Goal: Information Seeking & Learning: Understand process/instructions

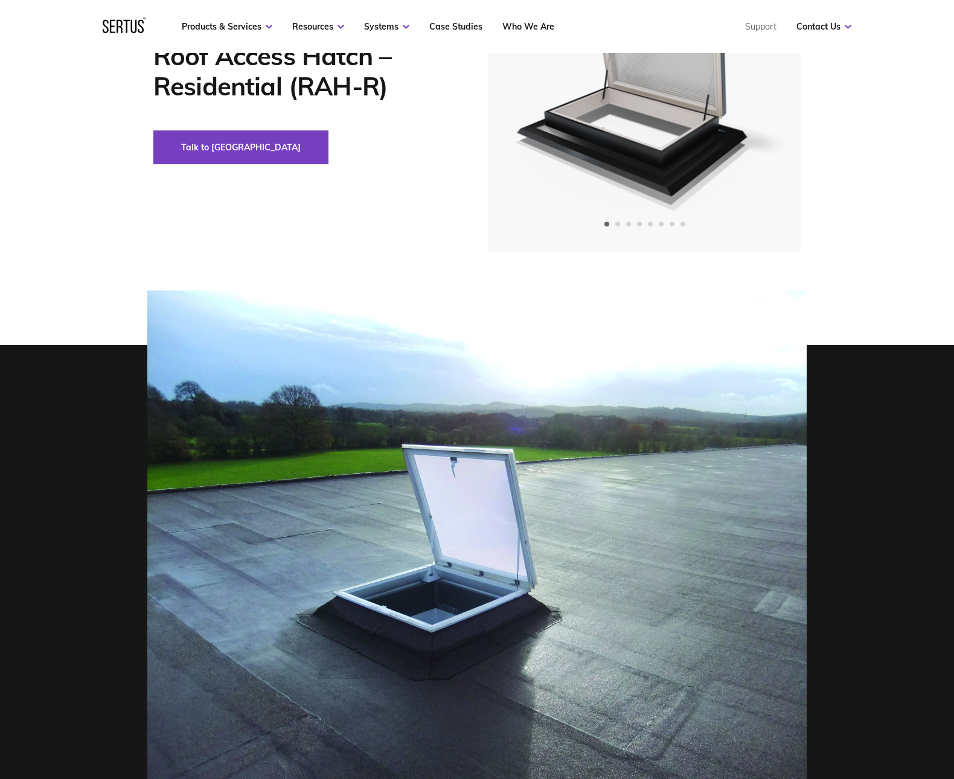
scroll to position [121, 0]
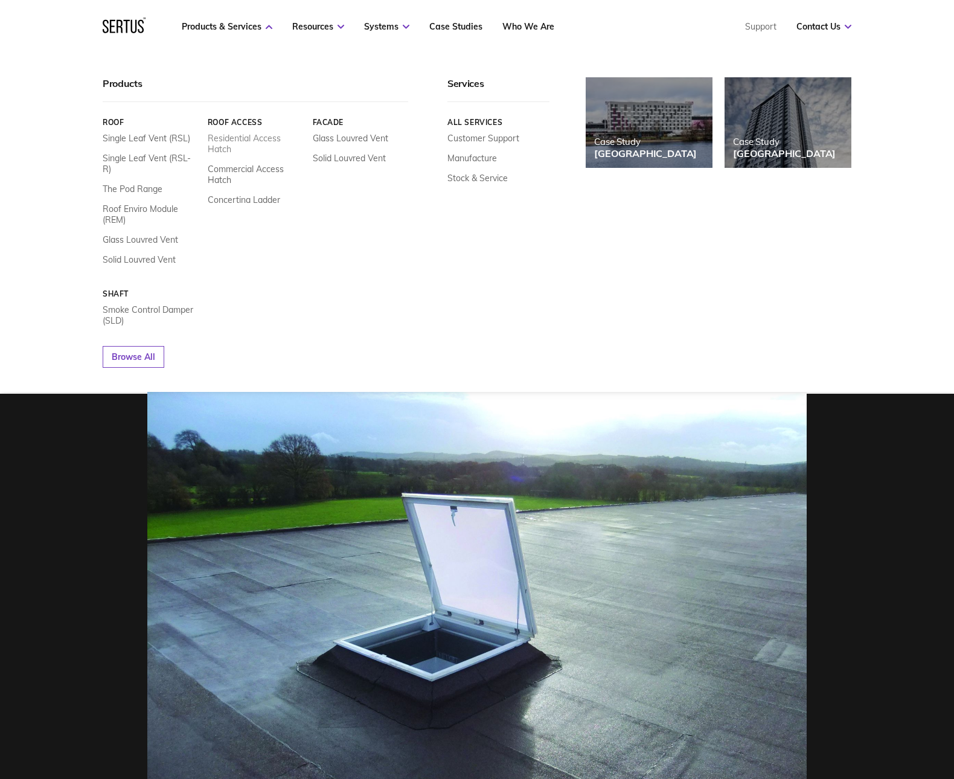
click at [246, 143] on link "Residential Access Hatch" at bounding box center [256, 144] width 96 height 22
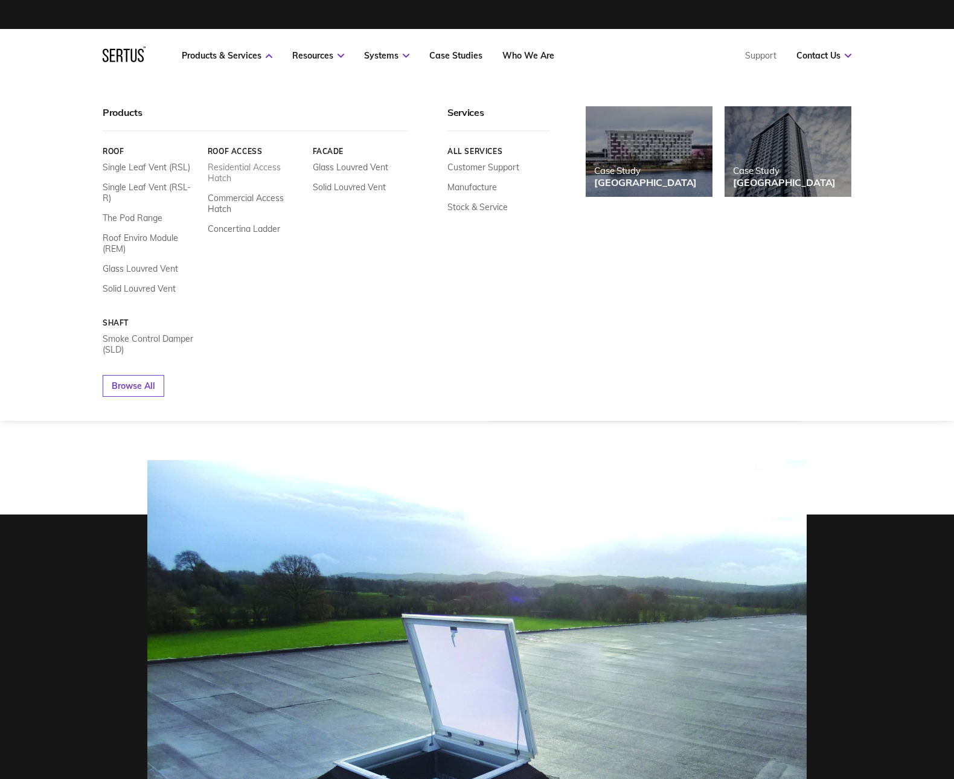
click at [252, 166] on link "Residential Access Hatch" at bounding box center [256, 173] width 96 height 22
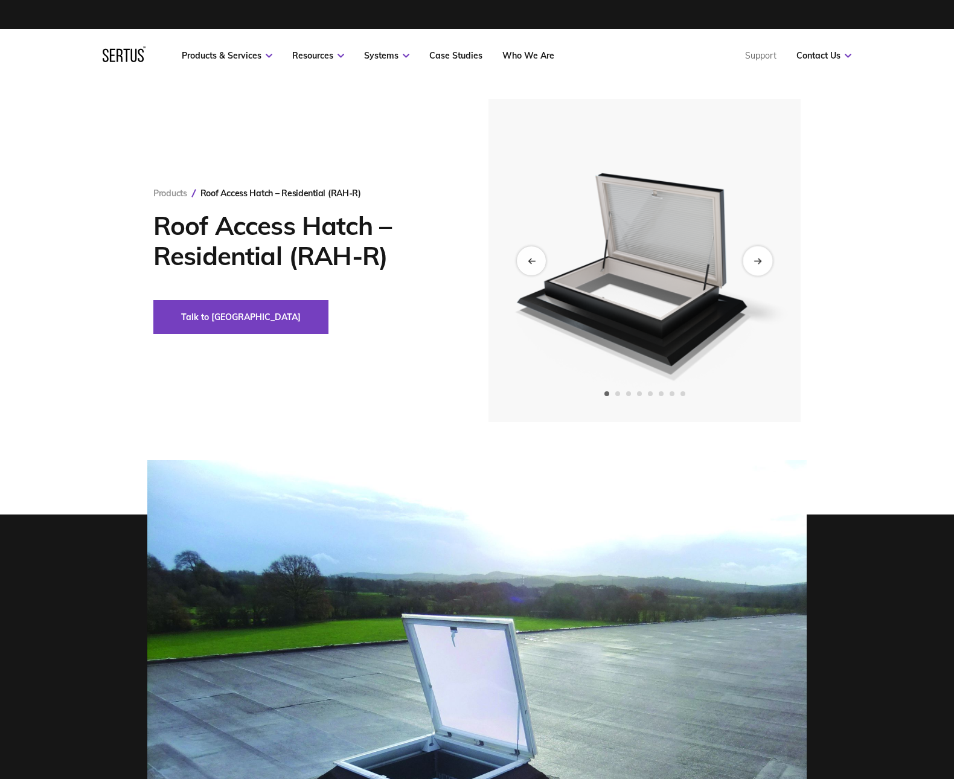
click at [762, 258] on div "Next slide" at bounding box center [758, 261] width 30 height 30
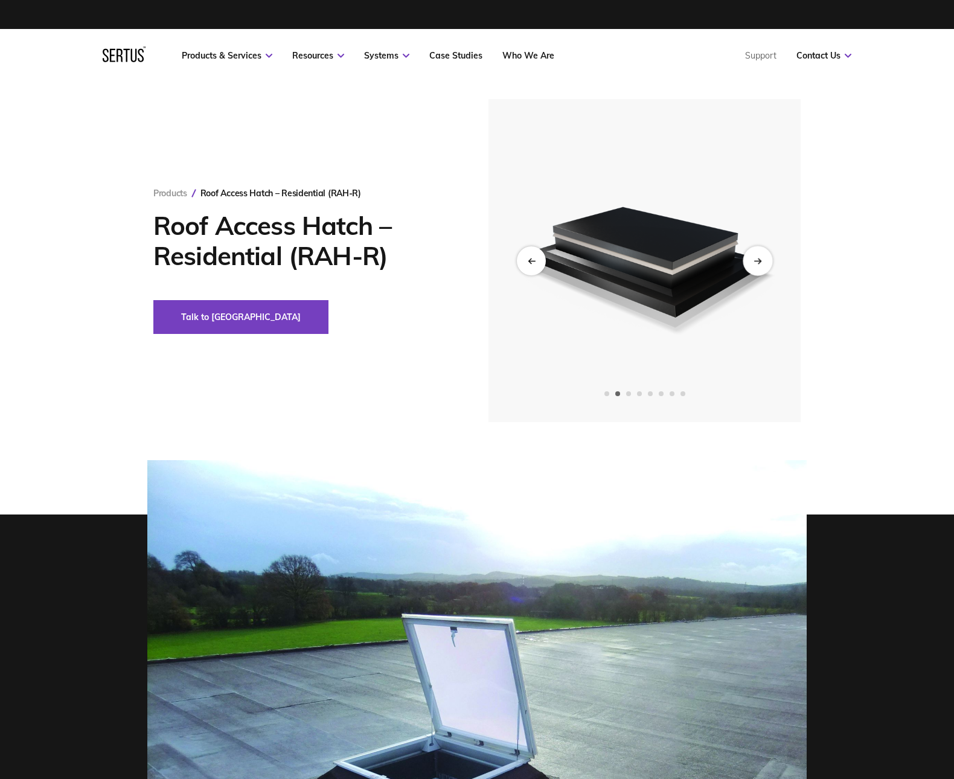
click at [762, 258] on div "Next slide" at bounding box center [758, 261] width 30 height 30
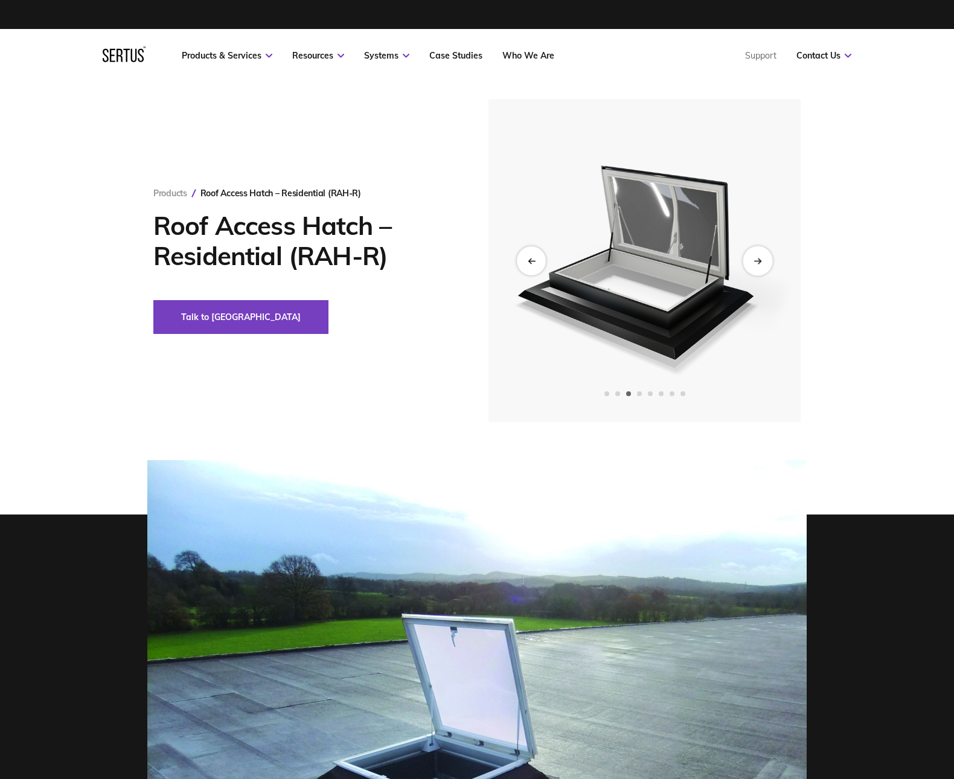
click at [762, 258] on div "Next slide" at bounding box center [758, 261] width 30 height 30
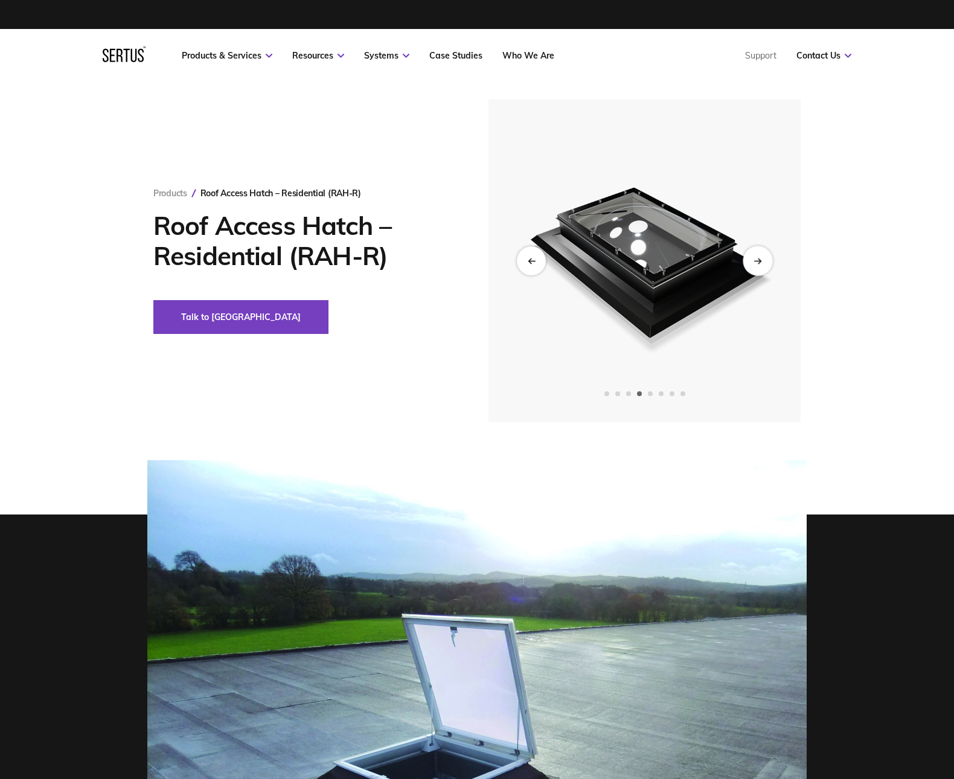
click at [762, 258] on div "Next slide" at bounding box center [758, 261] width 30 height 30
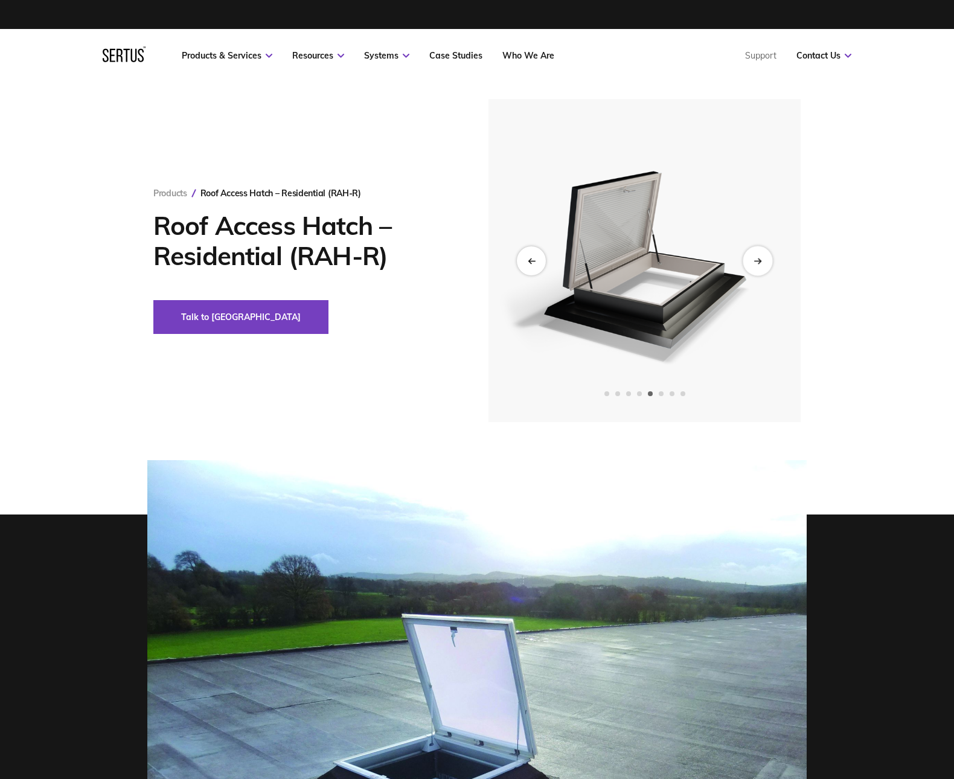
click at [762, 258] on div "Next slide" at bounding box center [758, 261] width 30 height 30
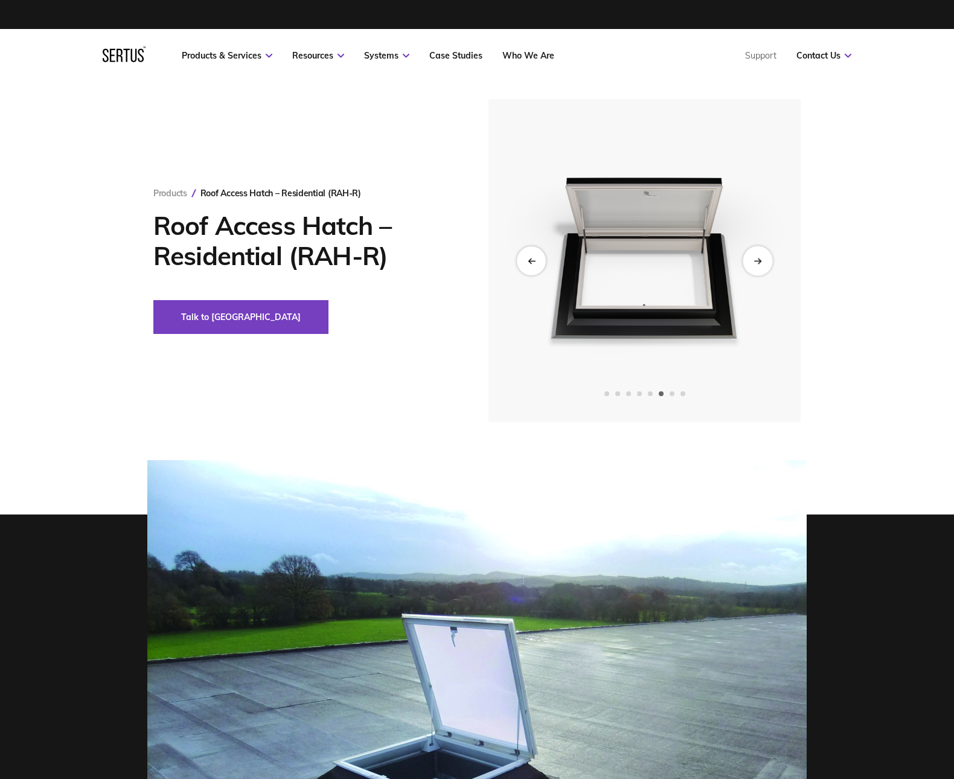
click at [762, 258] on div "Next slide" at bounding box center [758, 261] width 30 height 30
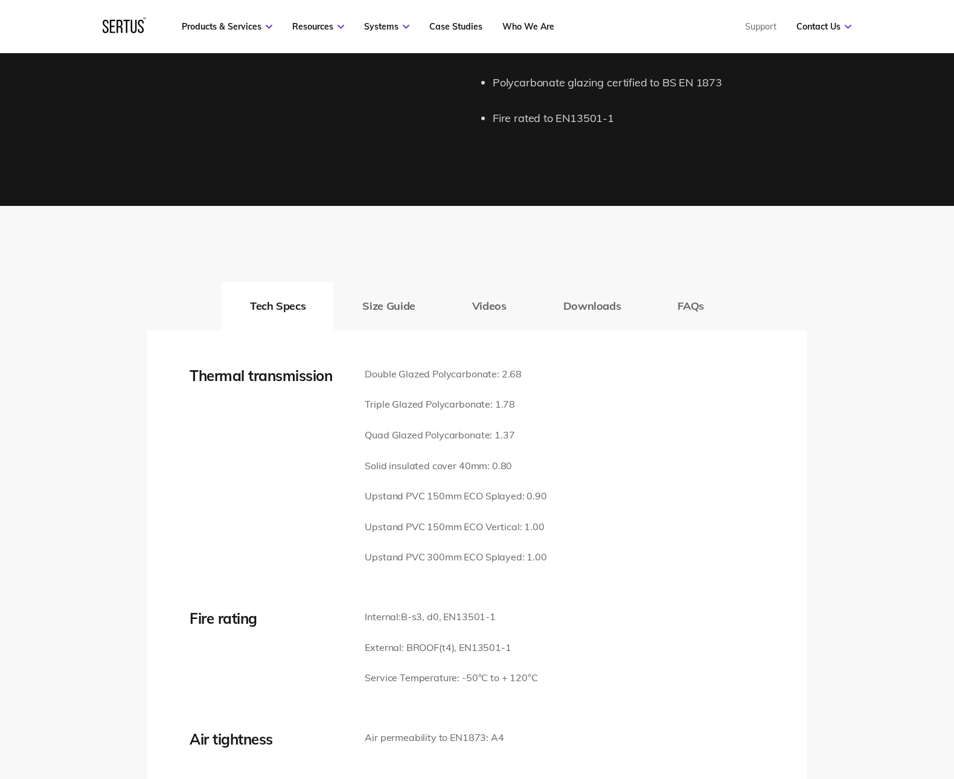
scroll to position [1509, 0]
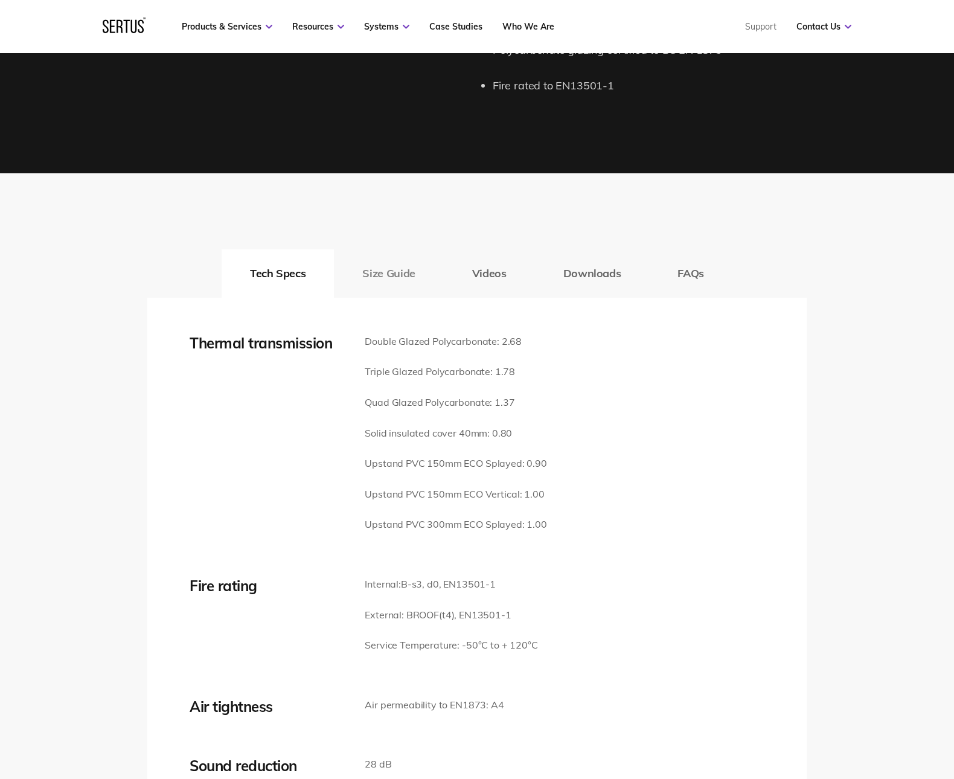
click at [401, 256] on button "Size Guide" at bounding box center [388, 273] width 109 height 48
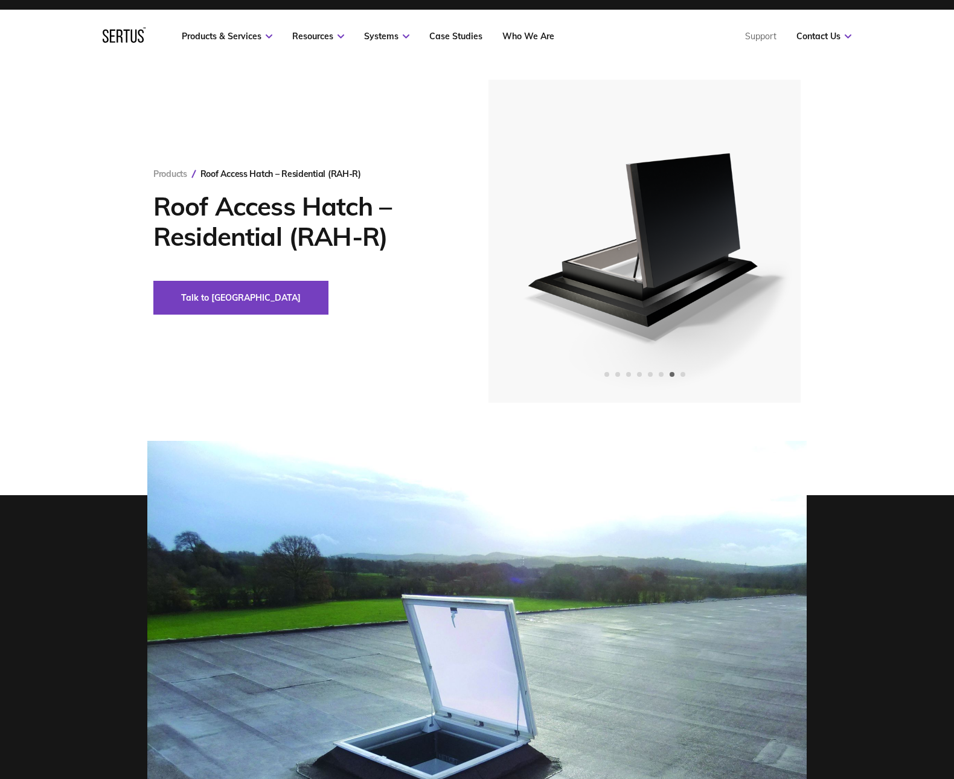
scroll to position [0, 0]
